Goal: Information Seeking & Learning: Check status

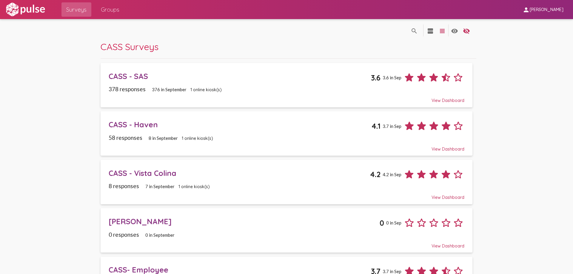
click at [188, 69] on div "CASS - SAS 3.6 3.6 in Sep" at bounding box center [286, 75] width 355 height 17
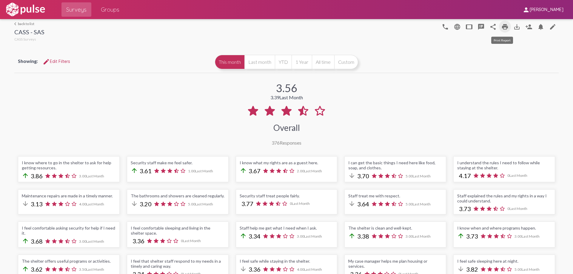
click at [503, 27] on mat-icon "print" at bounding box center [504, 26] width 7 height 7
click at [16, 24] on mat-icon "arrow_back_ios" at bounding box center [16, 24] width 4 height 4
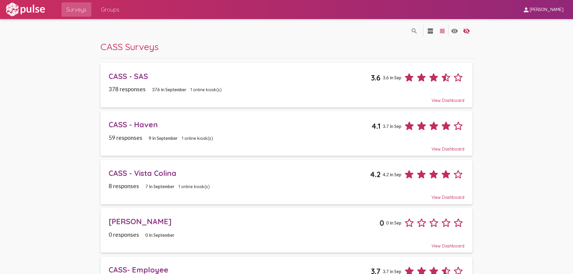
scroll to position [30, 0]
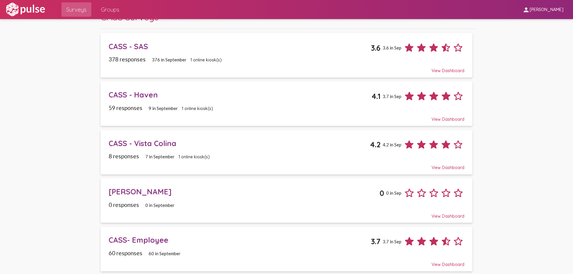
click at [156, 148] on div "CASS - Vista Colina 4.2 4.2 in Sep" at bounding box center [286, 142] width 355 height 17
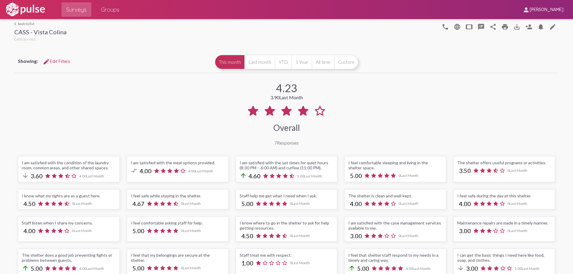
click at [18, 23] on link "arrow_back_ios back to list" at bounding box center [40, 23] width 52 height 4
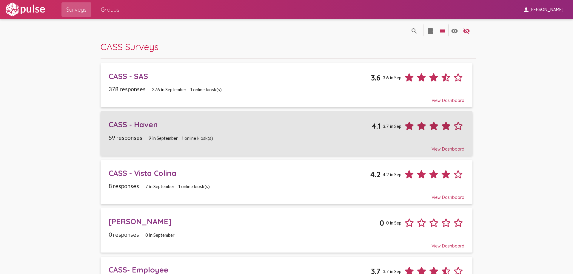
click at [144, 126] on div "CASS - Haven" at bounding box center [240, 124] width 262 height 9
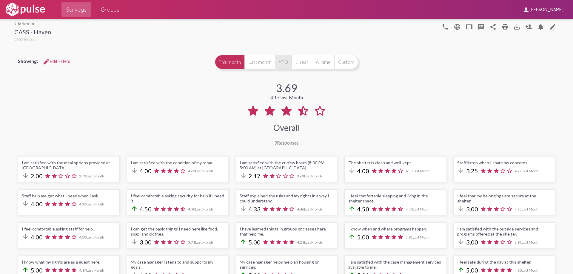
click at [284, 61] on button "YTD" at bounding box center [283, 62] width 17 height 14
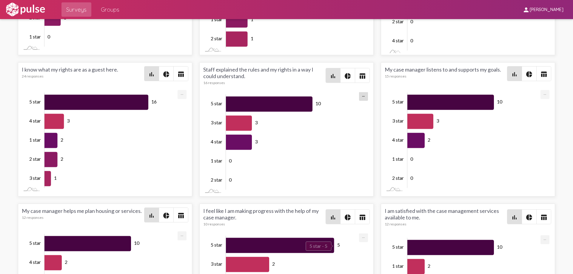
scroll to position [1718, 0]
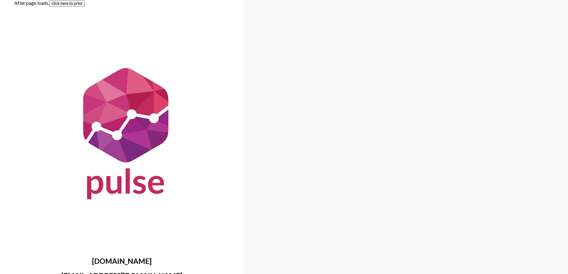
click at [55, 3] on button "click here to print" at bounding box center [66, 3] width 35 height 7
